Goal: Information Seeking & Learning: Learn about a topic

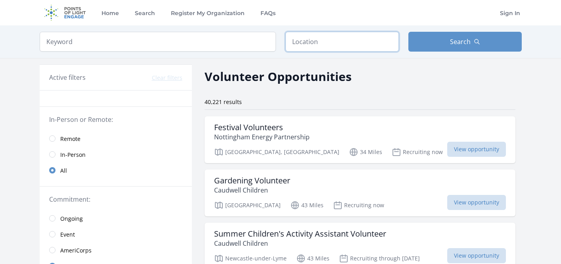
click at [330, 37] on input "text" at bounding box center [341, 42] width 113 height 20
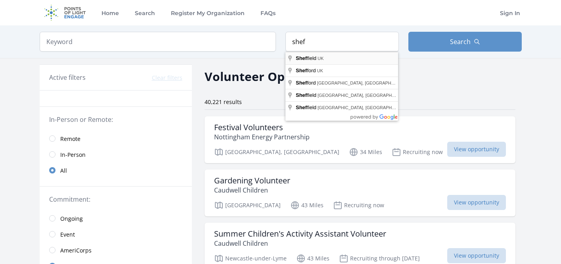
type input "[GEOGRAPHIC_DATA], [GEOGRAPHIC_DATA]"
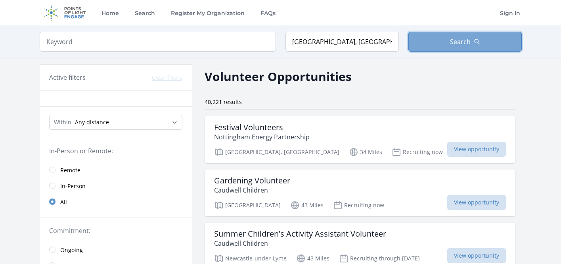
click at [440, 36] on button "Search" at bounding box center [464, 42] width 113 height 20
click at [476, 43] on icon "button" at bounding box center [477, 41] width 6 height 6
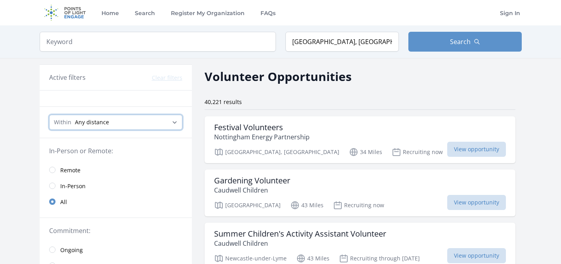
click at [168, 121] on select "Any distance , 5 Miles , 20 Miles , 50 Miles , 100 Miles" at bounding box center [115, 122] width 133 height 15
select select "8046"
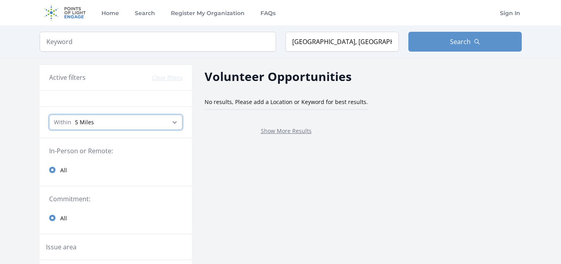
click at [149, 123] on select "Any distance , 5 Miles , 20 Miles , 50 Miles , 100 Miles" at bounding box center [115, 122] width 133 height 15
select select "32186"
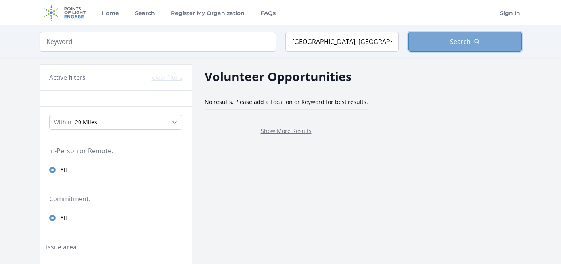
click at [439, 48] on button "Search" at bounding box center [464, 42] width 113 height 20
click at [300, 131] on link "Show More Results" at bounding box center [286, 131] width 51 height 8
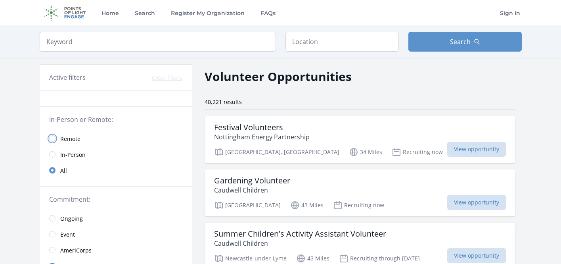
click at [53, 141] on input "radio" at bounding box center [52, 138] width 6 height 6
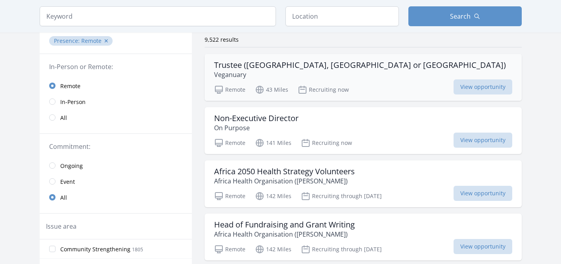
scroll to position [65, 0]
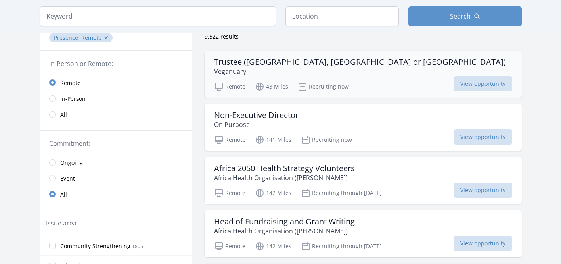
click at [385, 67] on div "Trustee (UK, USA or Germany) Veganuary" at bounding box center [363, 66] width 298 height 19
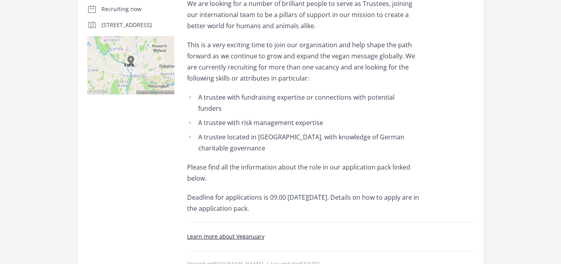
scroll to position [229, 0]
